Goal: Task Accomplishment & Management: Use online tool/utility

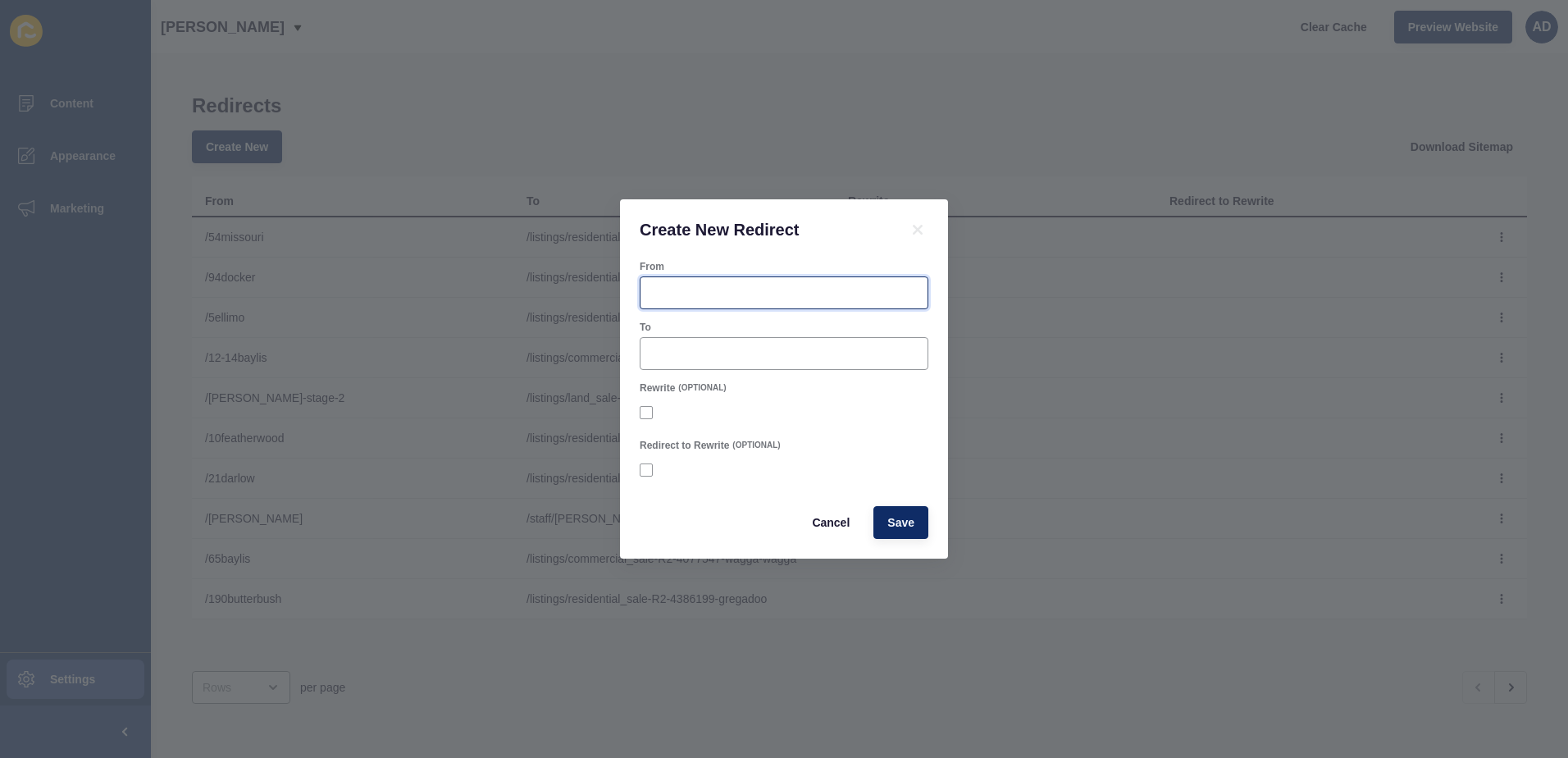
click at [691, 298] on input "From" at bounding box center [784, 293] width 267 height 17
type input "/4inverary"
click at [920, 225] on icon at bounding box center [918, 230] width 20 height 20
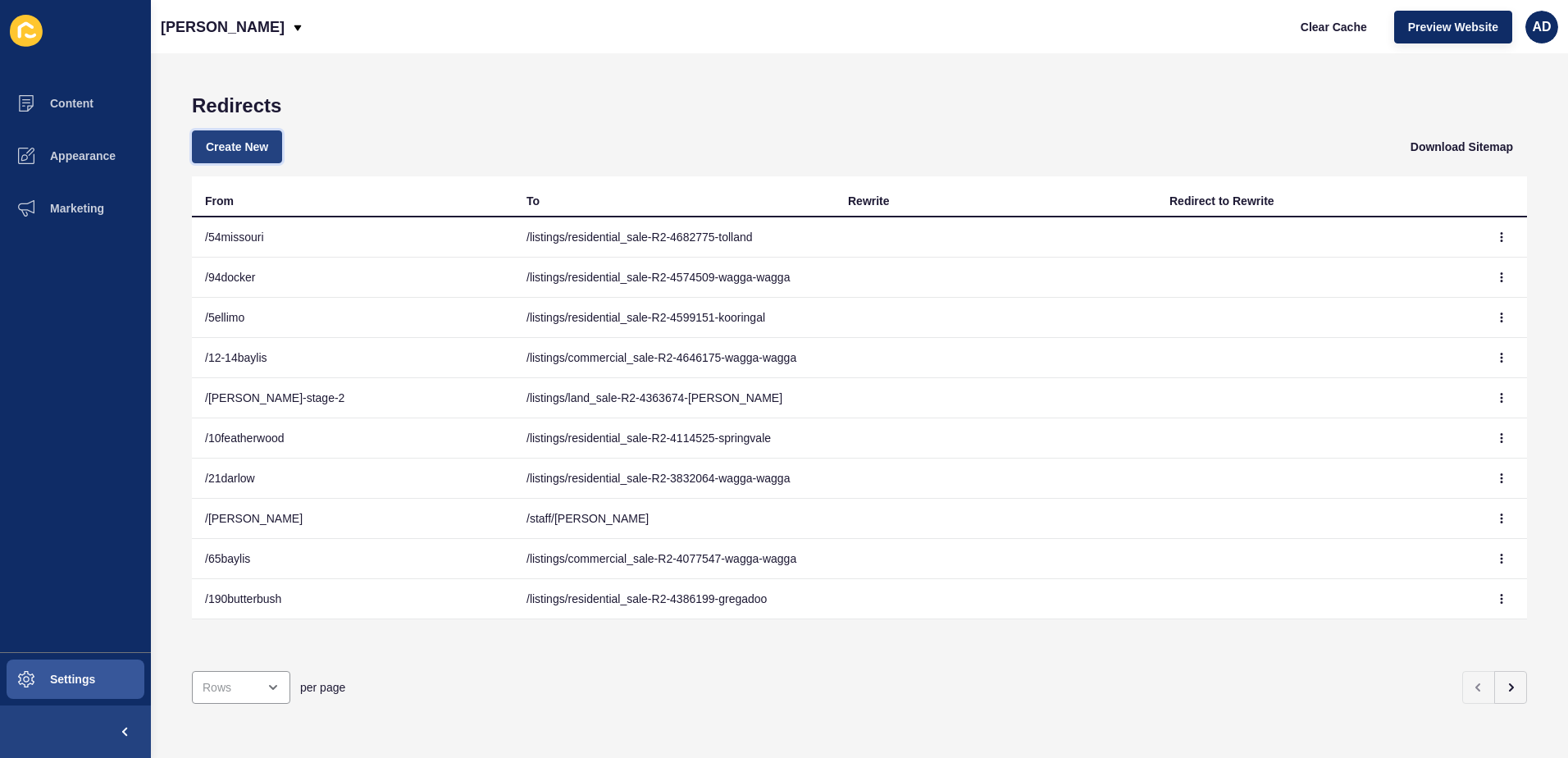
click at [212, 150] on span "Create New" at bounding box center [237, 147] width 63 height 17
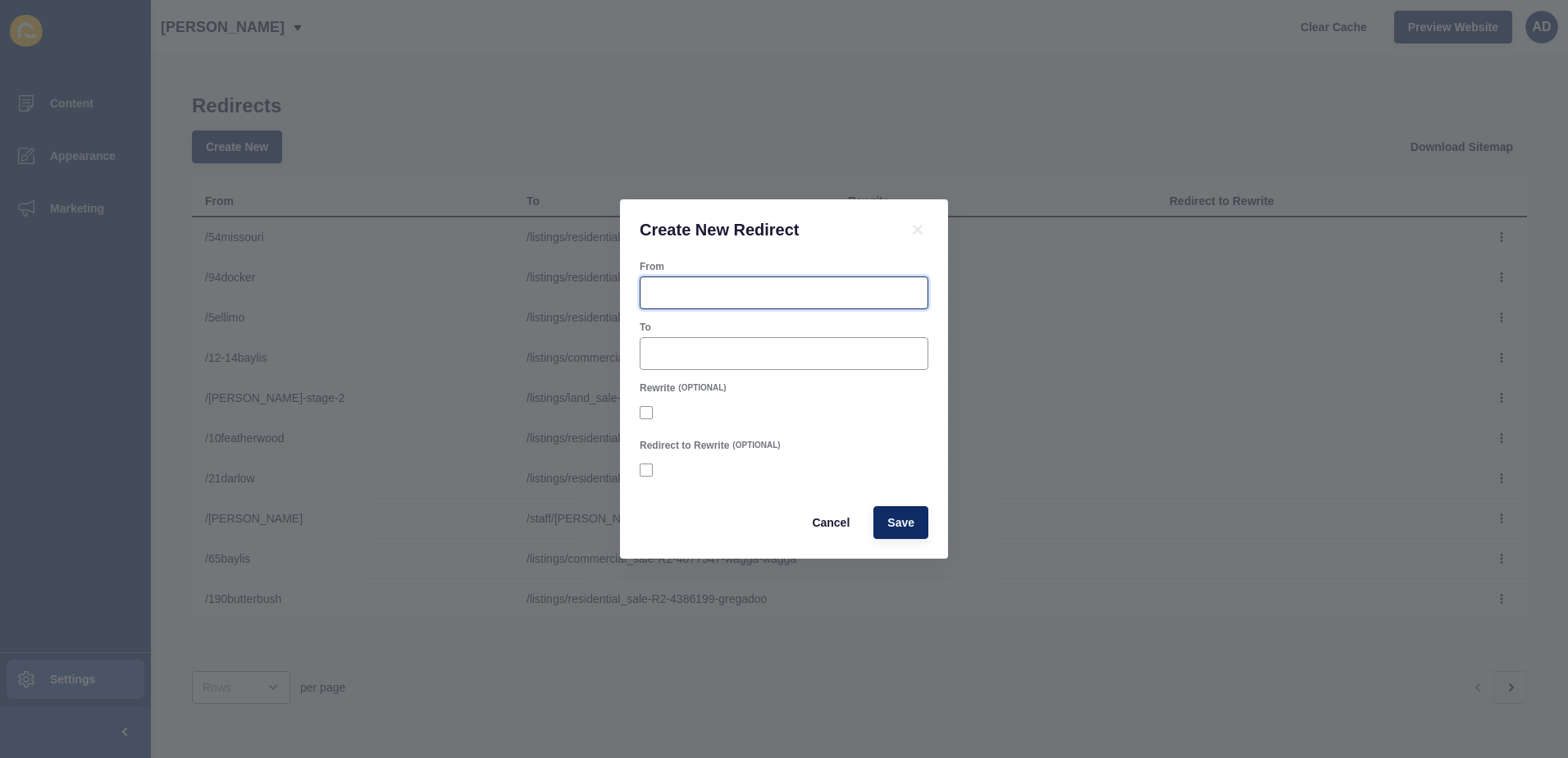
click at [667, 289] on input "From" at bounding box center [784, 293] width 267 height 17
type input "/4inverary"
paste input "[URL][DOMAIN_NAME]"
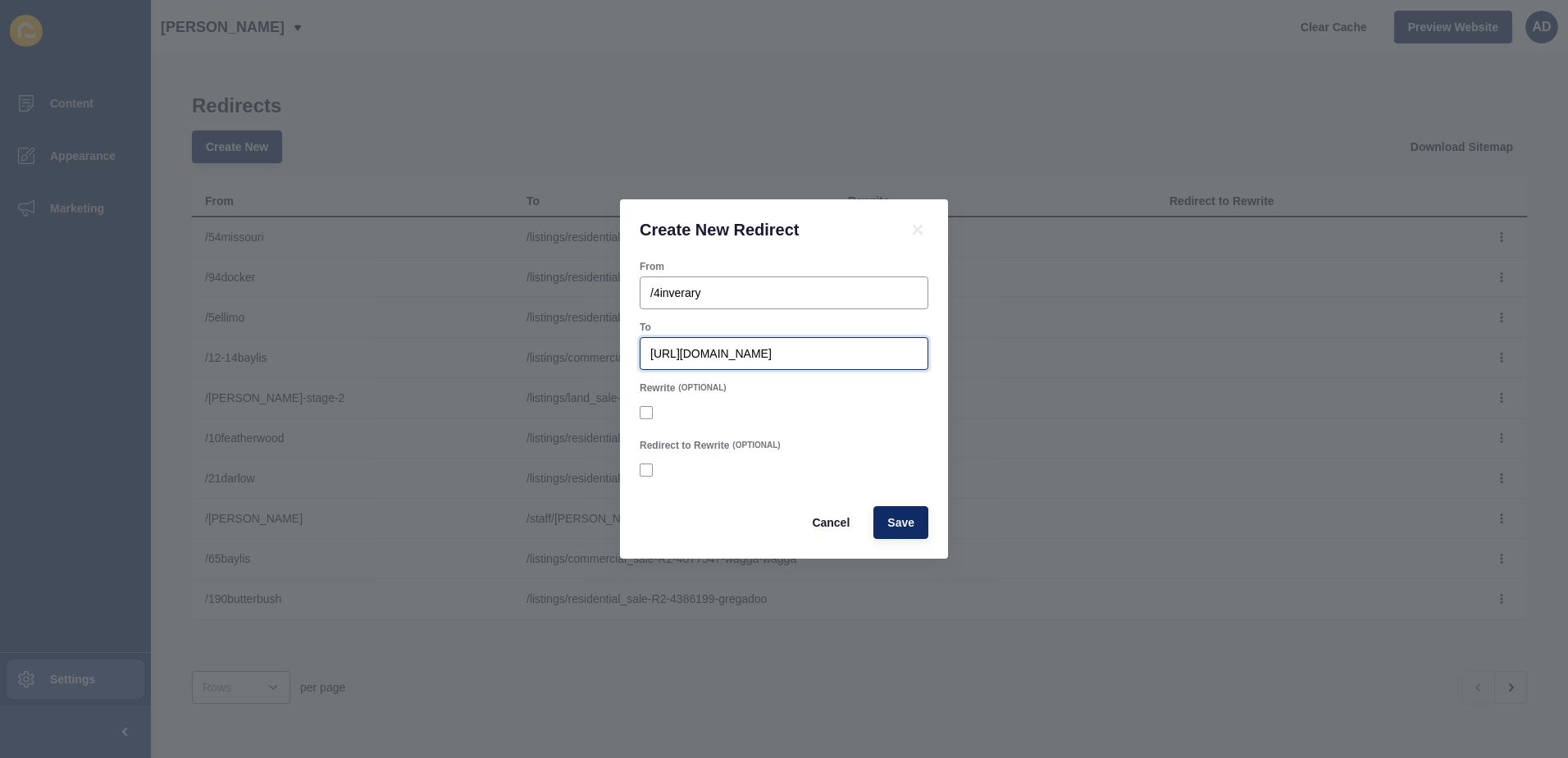
drag, startPoint x: 669, startPoint y: 348, endPoint x: 578, endPoint y: 362, distance: 92.1
click at [578, 362] on div "Create New Redirect From /4inverary To [URL][DOMAIN_NAME] Rewrite (OPTIONAL) Re…" at bounding box center [784, 379] width 1568 height 758
type input "/listings/residential_sale-R2-4744197-[GEOGRAPHIC_DATA]"
click at [891, 524] on span "Save" at bounding box center [901, 522] width 27 height 17
